Goal: Obtain resource: Obtain resource

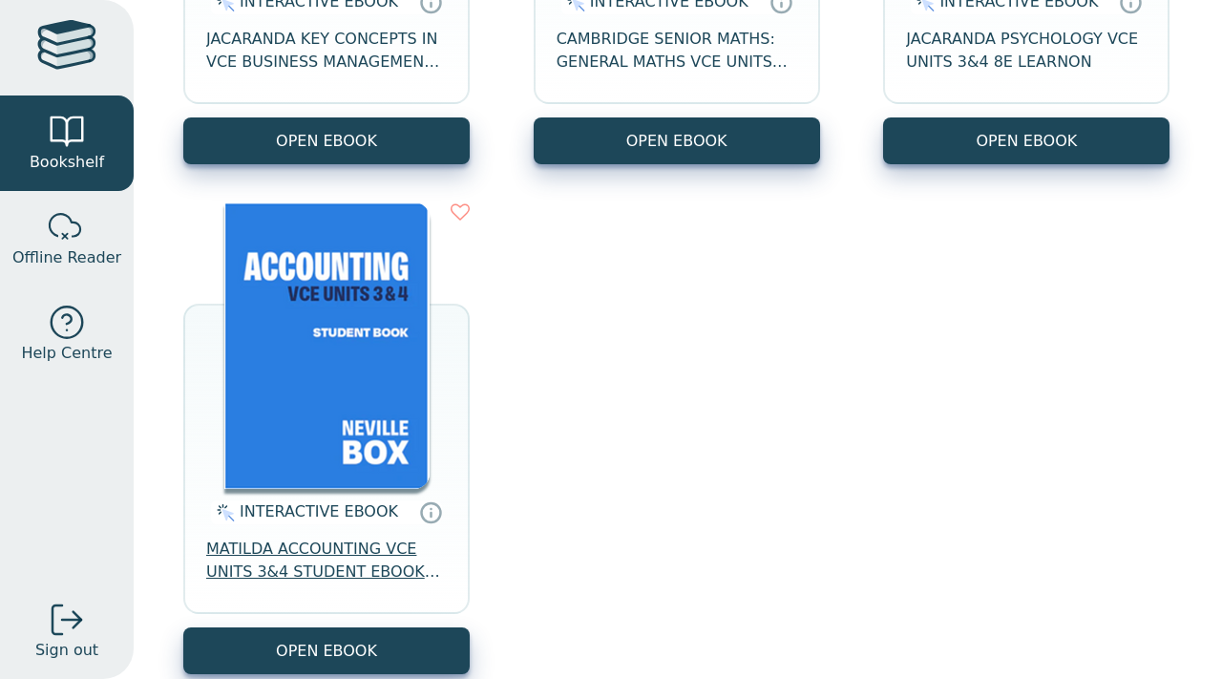
scroll to position [596, 0]
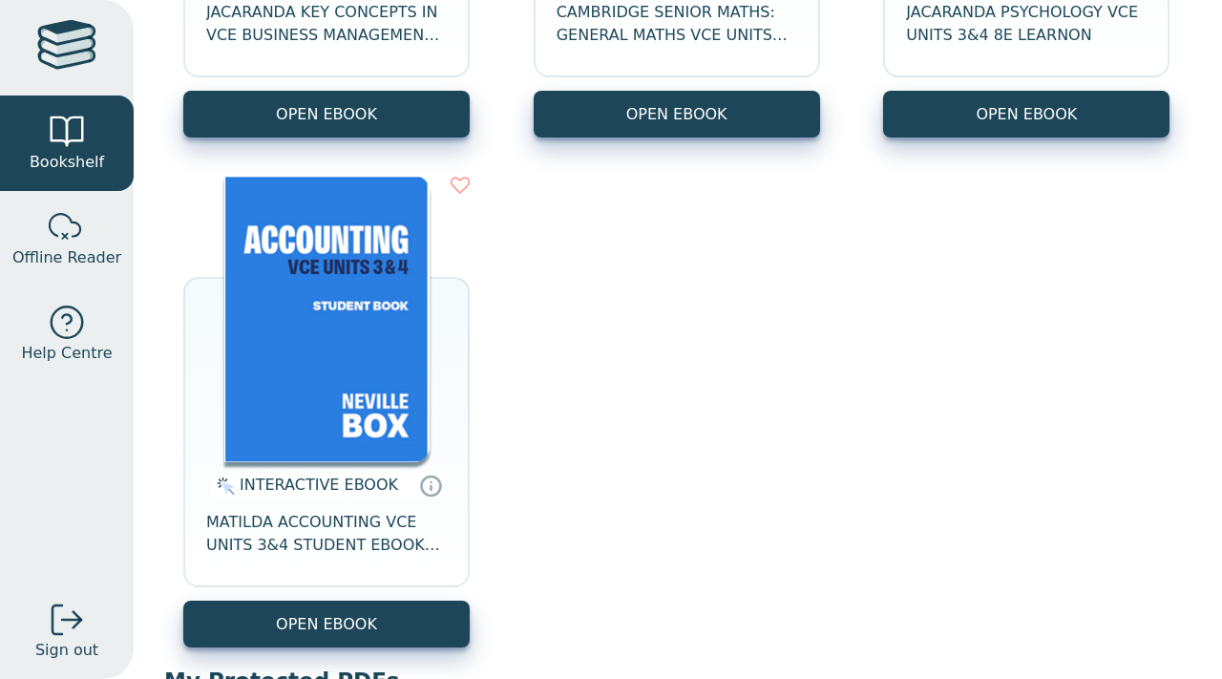
click at [400, 597] on div "INTERACTIVE EBOOK MATILDA ACCOUNTING VCE UNITS 3&4 STUDENT EBOOK 7E" at bounding box center [326, 531] width 286 height 138
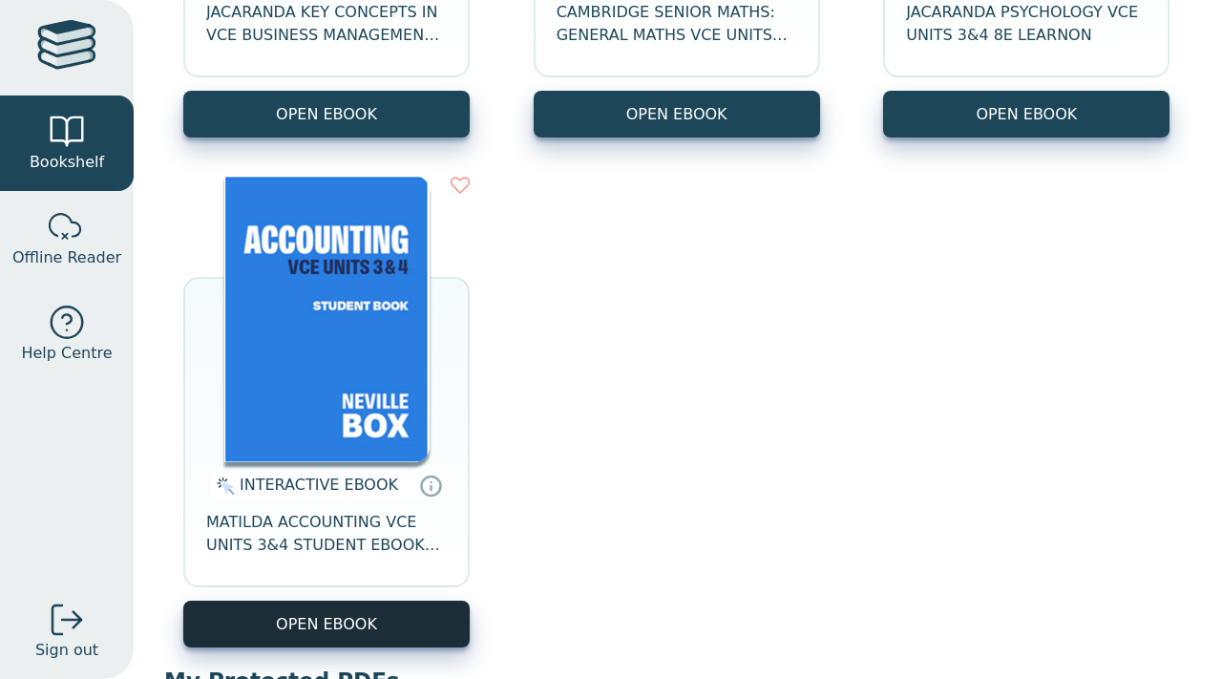
click at [383, 630] on button "OPEN EBOOK" at bounding box center [326, 623] width 286 height 47
click at [424, 624] on button "OPEN EBOOK" at bounding box center [326, 623] width 286 height 47
